Goal: Download file/media

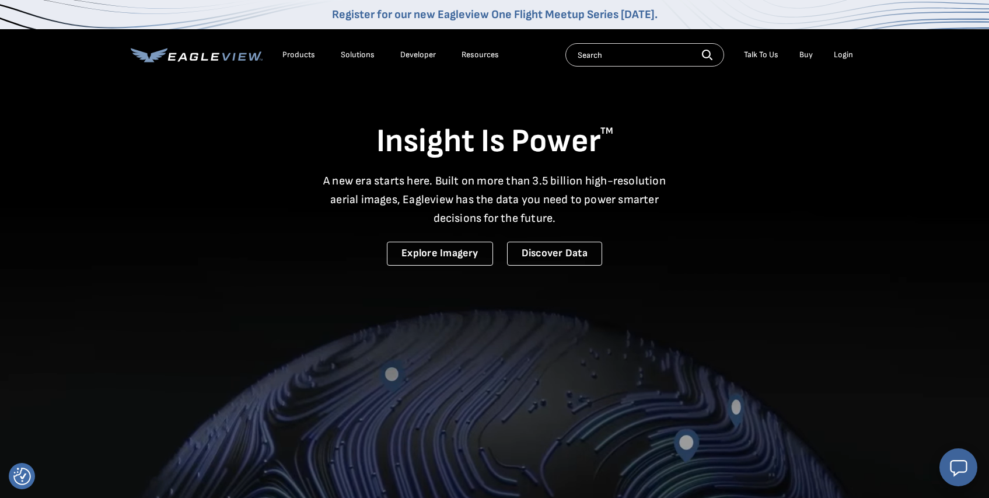
click at [843, 57] on div "Login" at bounding box center [843, 55] width 19 height 11
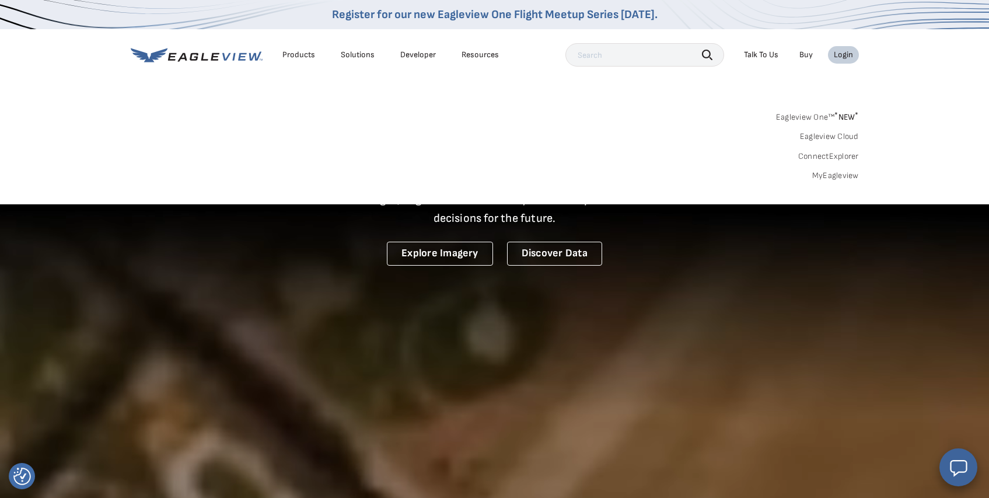
click at [829, 173] on link "MyEagleview" at bounding box center [835, 175] width 47 height 11
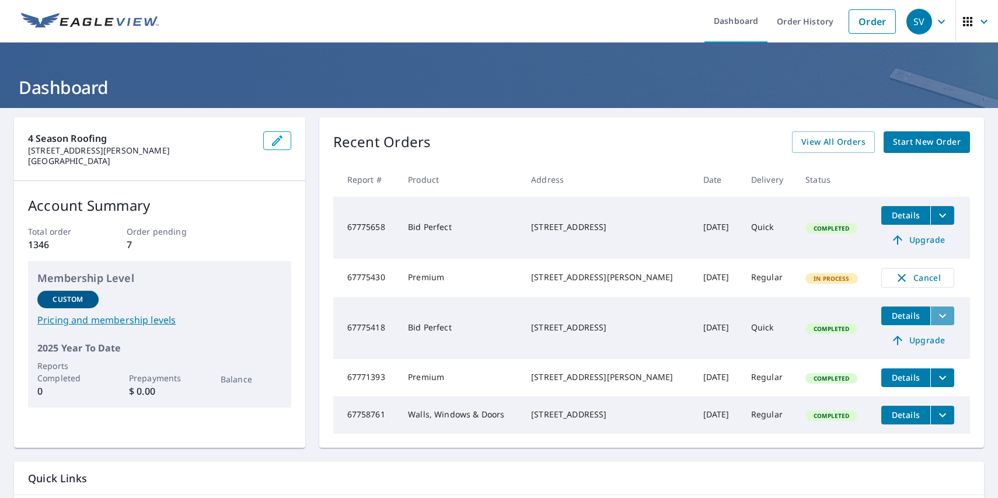
click at [936, 320] on icon "filesDropdownBtn-67775418" at bounding box center [943, 316] width 14 height 14
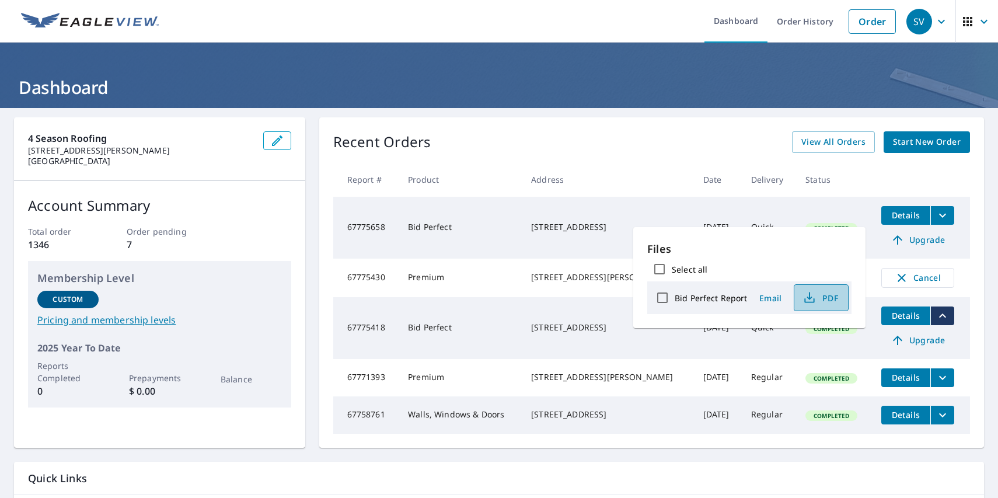
click at [816, 303] on span "PDF" at bounding box center [819, 298] width 37 height 14
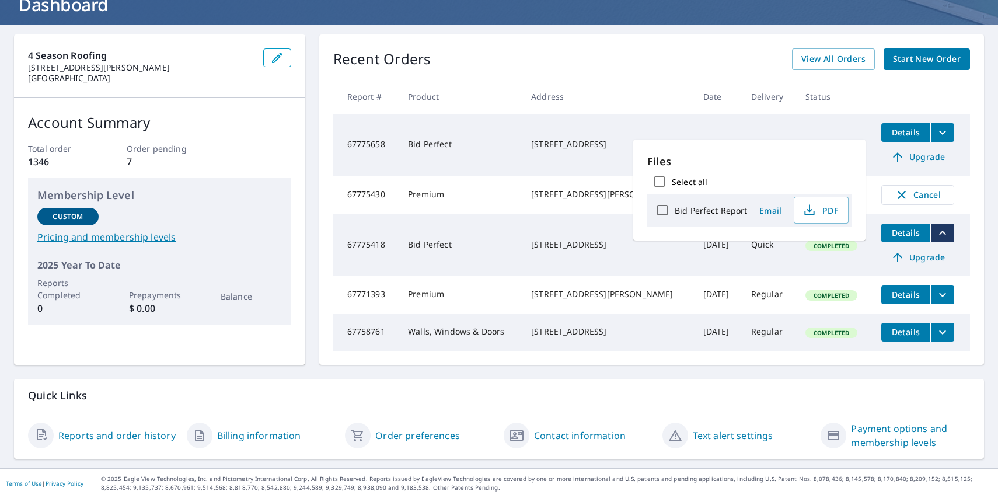
scroll to position [22, 0]
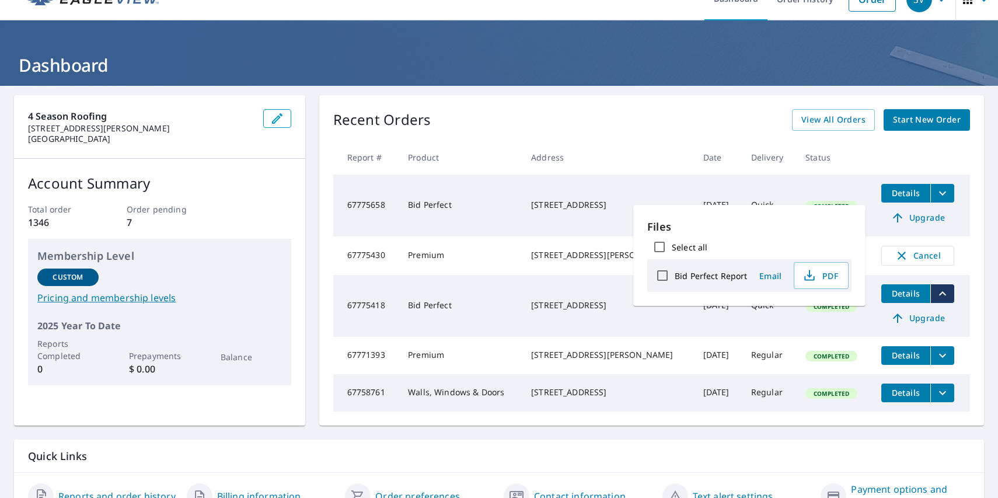
click at [543, 261] on div "[STREET_ADDRESS][PERSON_NAME]" at bounding box center [607, 255] width 153 height 12
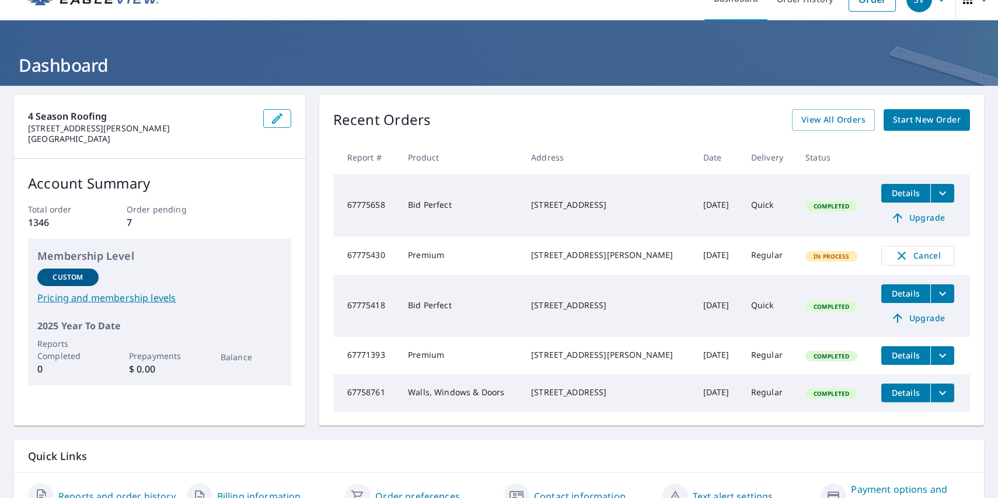
click at [519, 273] on td "Premium" at bounding box center [460, 255] width 123 height 39
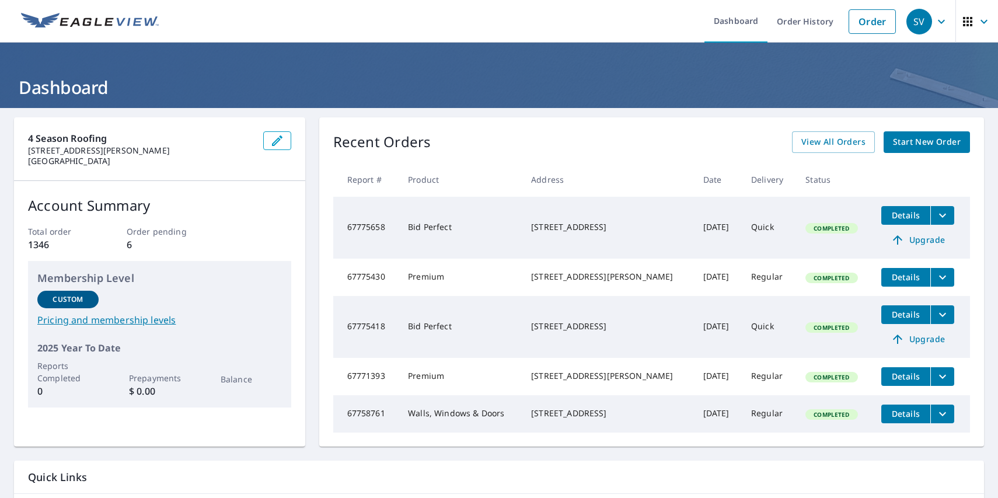
click at [936, 282] on icon "filesDropdownBtn-67775430" at bounding box center [943, 277] width 14 height 14
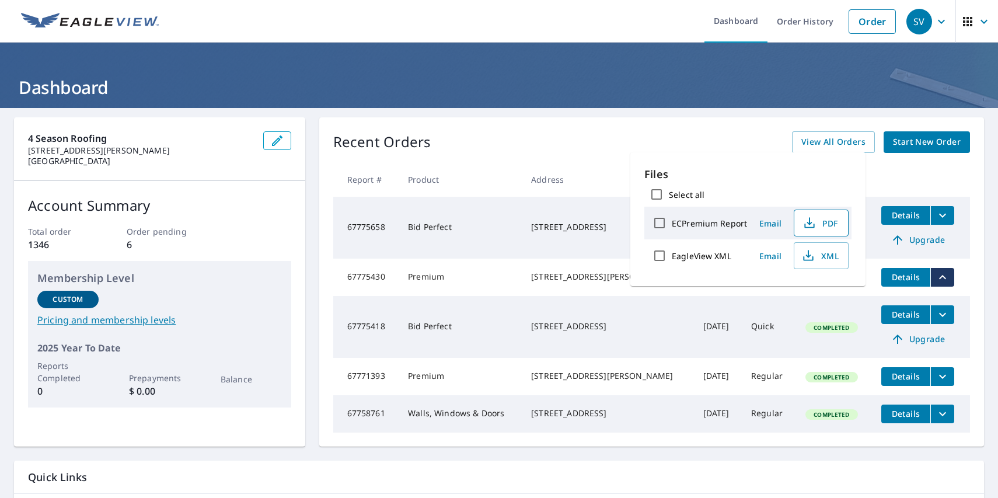
click at [810, 229] on icon "button" at bounding box center [810, 223] width 14 height 14
